Goal: Check status: Check status

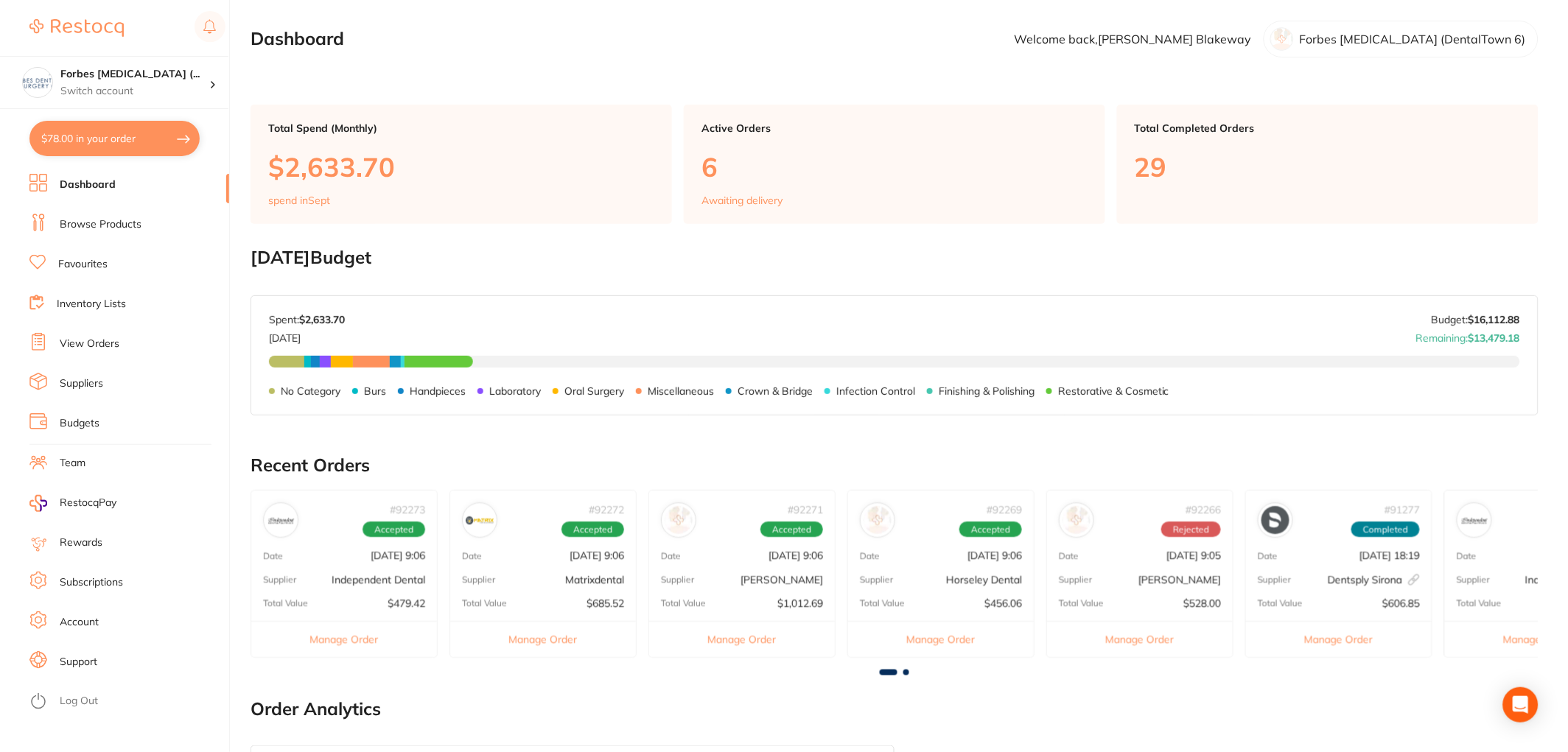
click at [94, 344] on link "View Orders" at bounding box center [90, 344] width 60 height 15
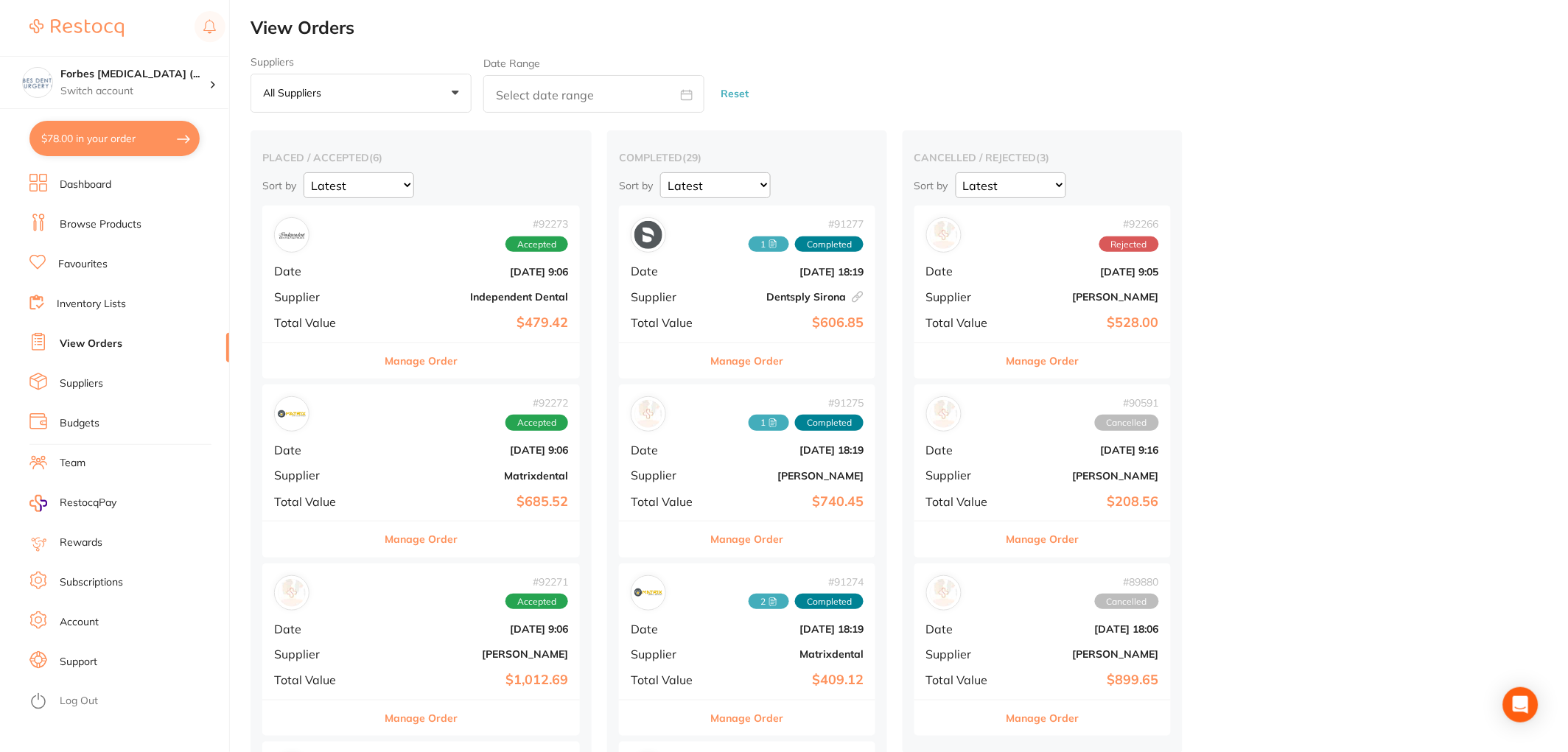
click at [1056, 276] on b "[DATE] 9:05" at bounding box center [1085, 271] width 147 height 12
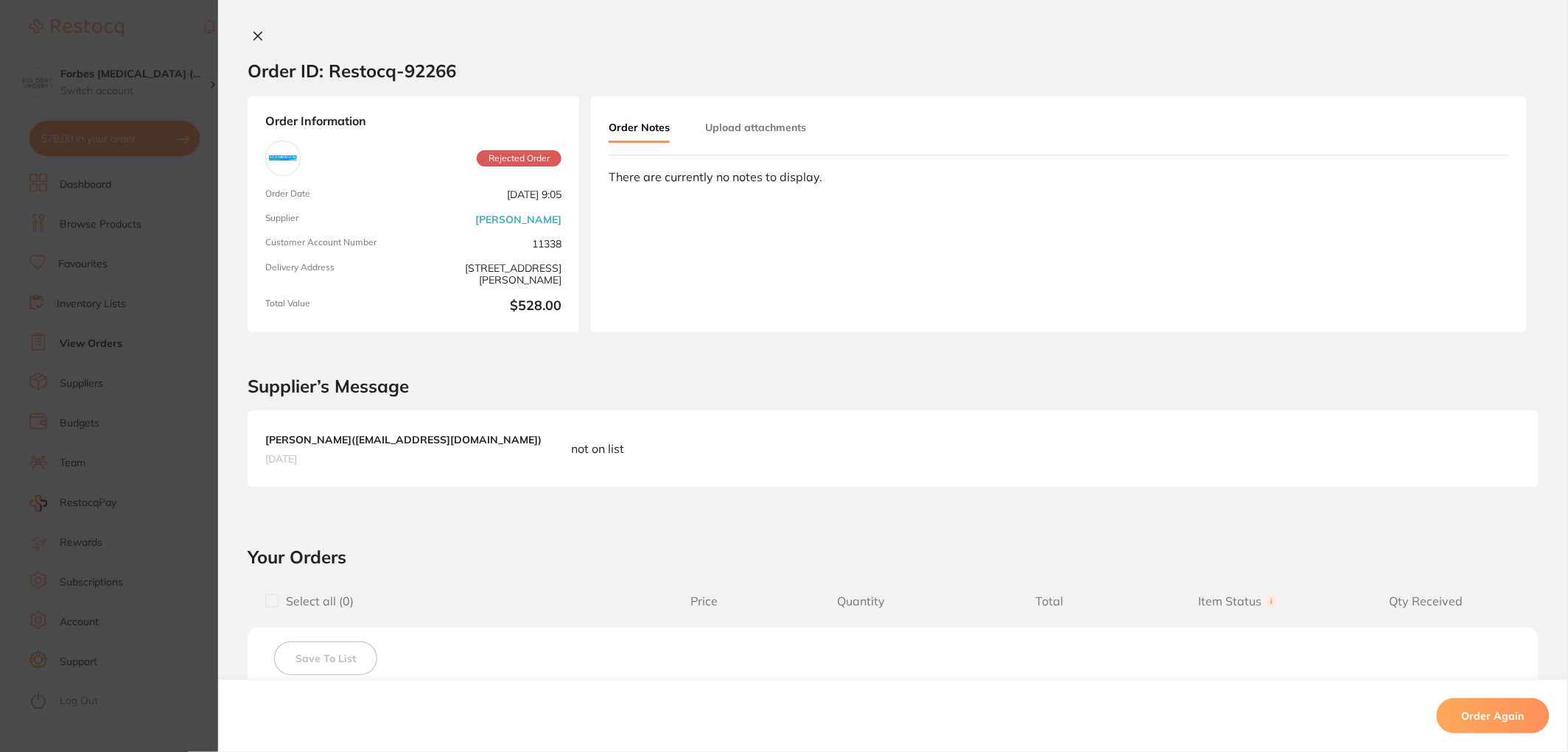
click at [686, 376] on h2 "Supplier’s Message" at bounding box center [893, 386] width 1291 height 21
click at [576, 340] on section "Supplier’s Message [PERSON_NAME] ( [EMAIL_ADDRESS][DOMAIN_NAME] ) [DATE] not on…" at bounding box center [893, 424] width 1350 height 184
drag, startPoint x: 1564, startPoint y: 174, endPoint x: 1564, endPoint y: 195, distance: 21.0
click at [1564, 195] on div "Order Information Rejected Order Order Date [DATE] 9:05 Supplier [PERSON_NAME] …" at bounding box center [893, 214] width 1350 height 236
click at [260, 33] on icon at bounding box center [258, 35] width 12 height 12
